Goal: Task Accomplishment & Management: Complete application form

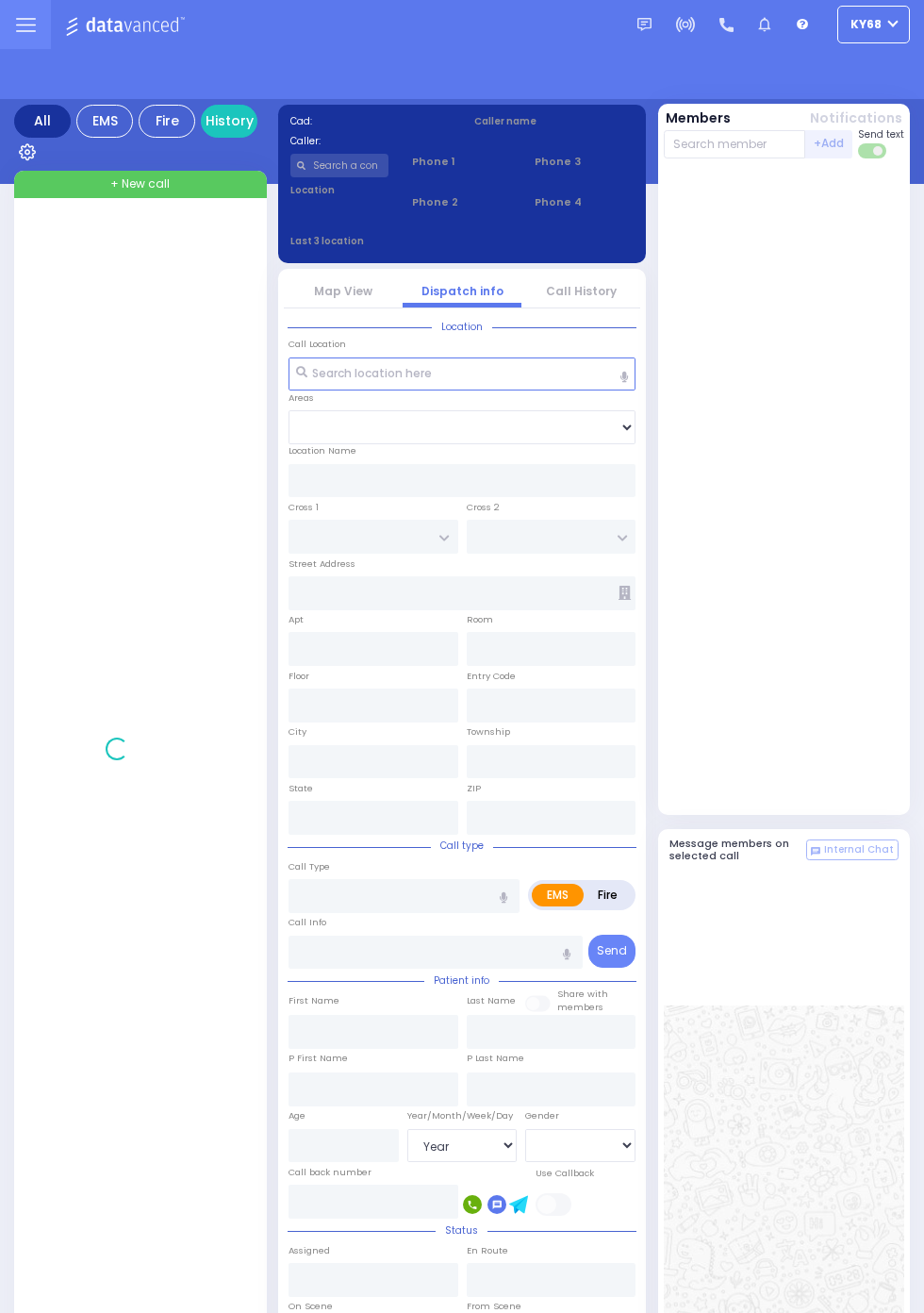
select select "Year"
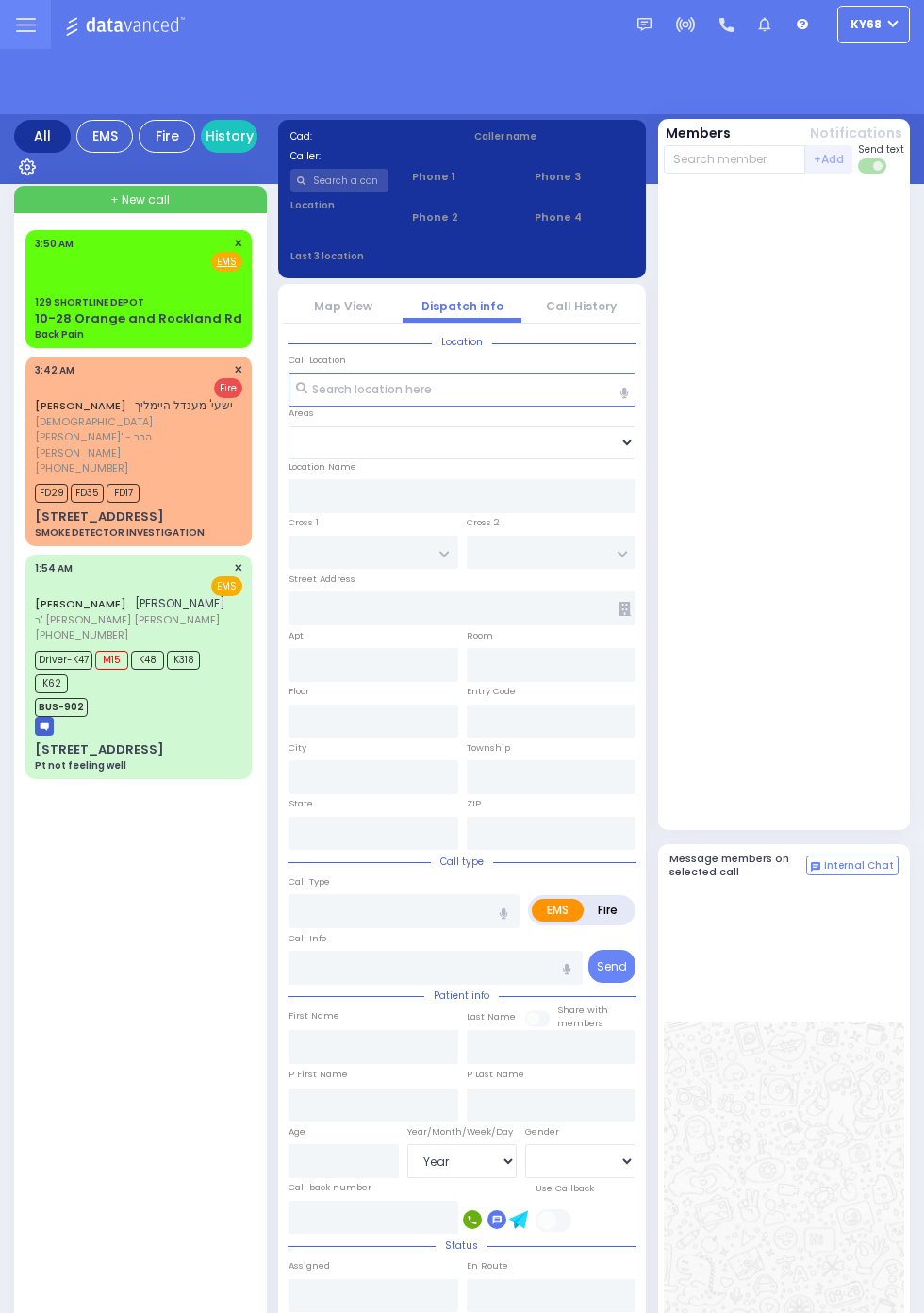
select select "Year"
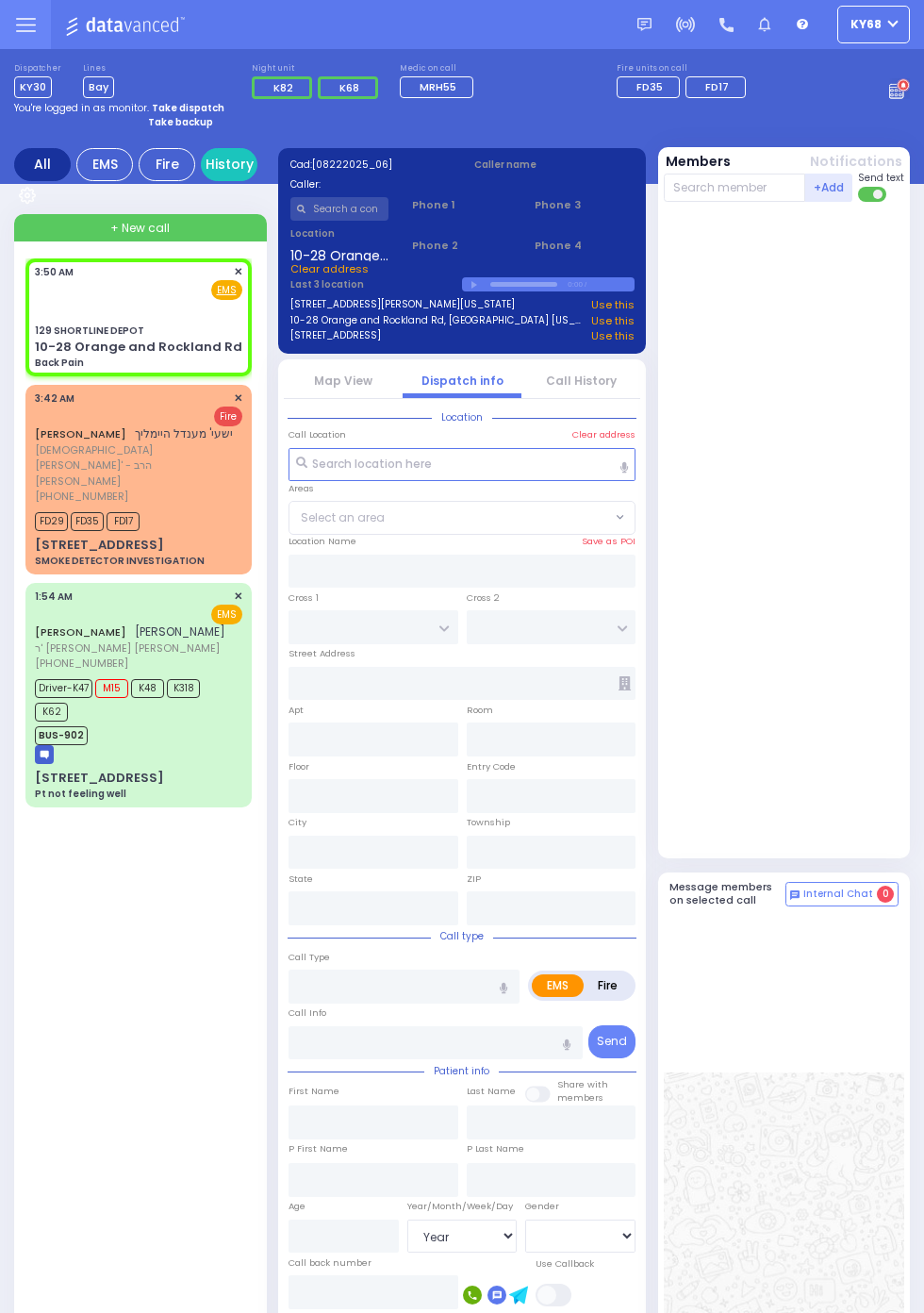
select select
type input "129 SHORTLINE DEPOT"
type input "10-28 Orange and Rockland Rd"
type input "Monroe"
type input "New York"
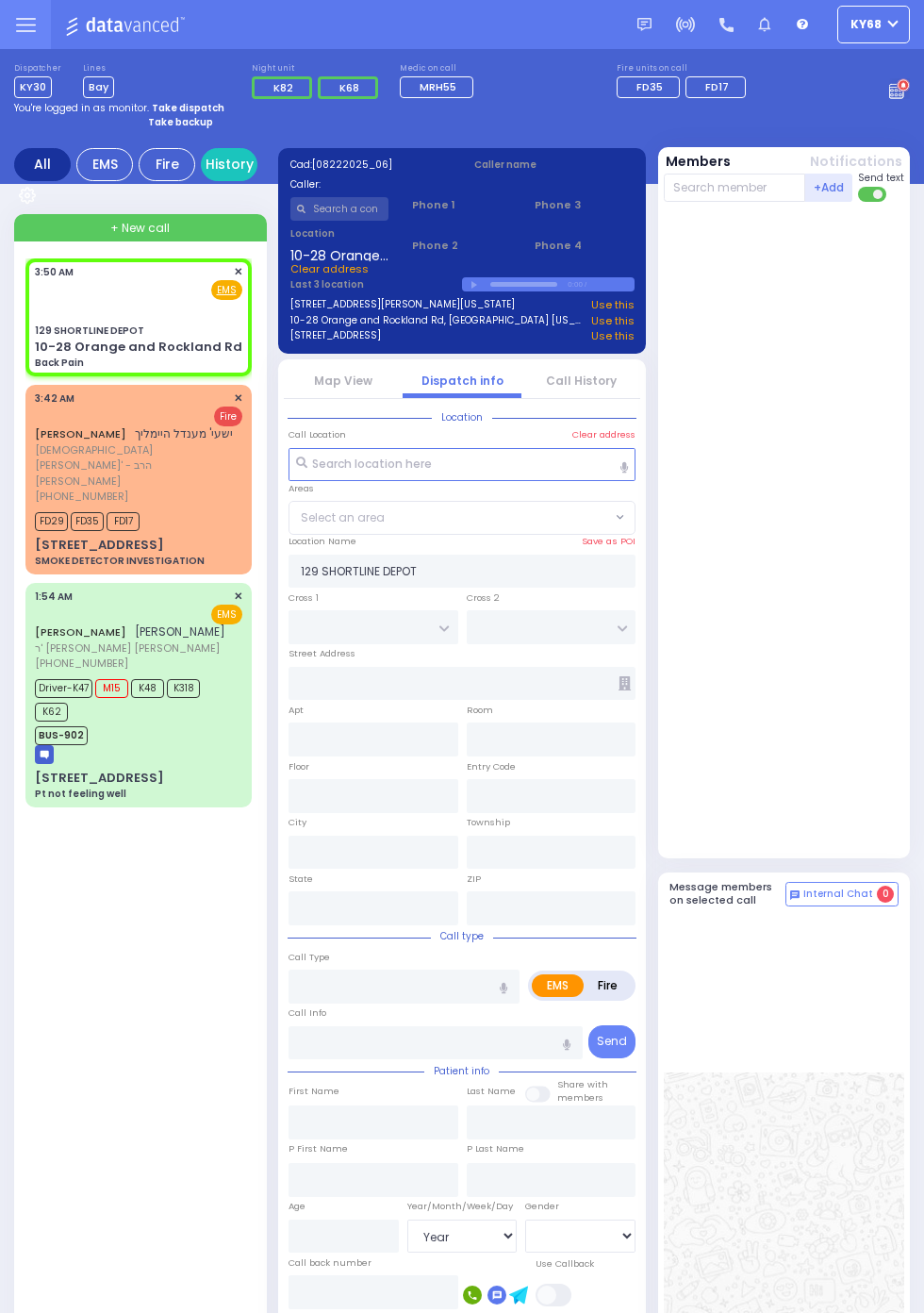
type input "10950"
type input "Back Pain"
radio input "true"
select select
type input "03:50"
